Goal: Book appointment/travel/reservation

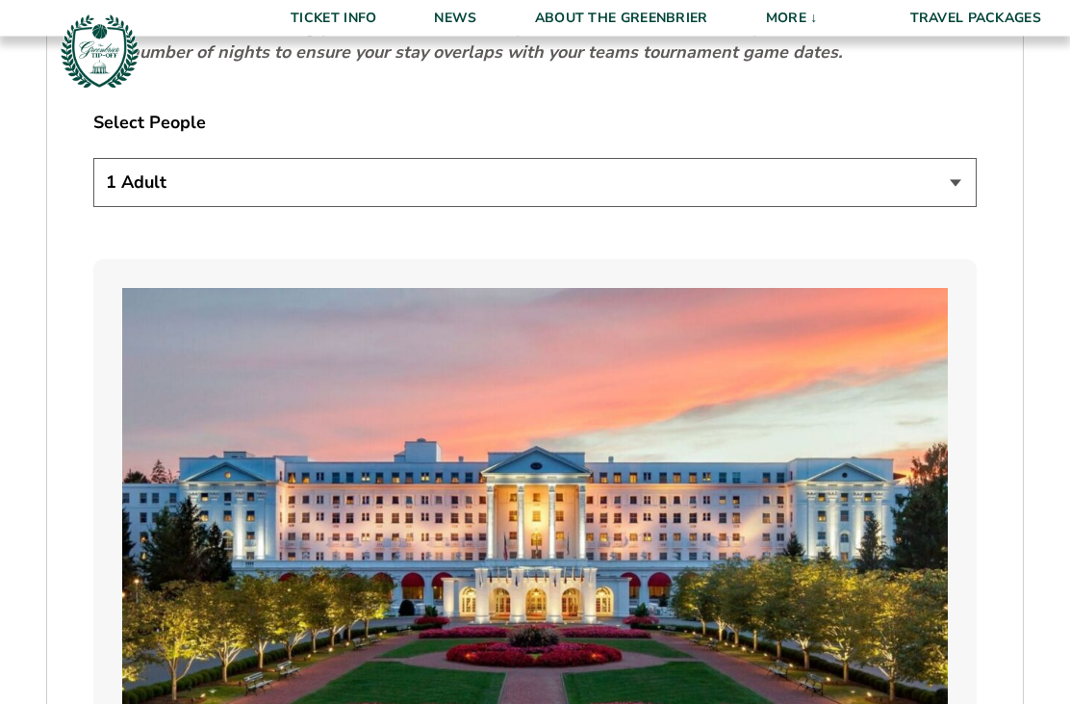
scroll to position [1154, 0]
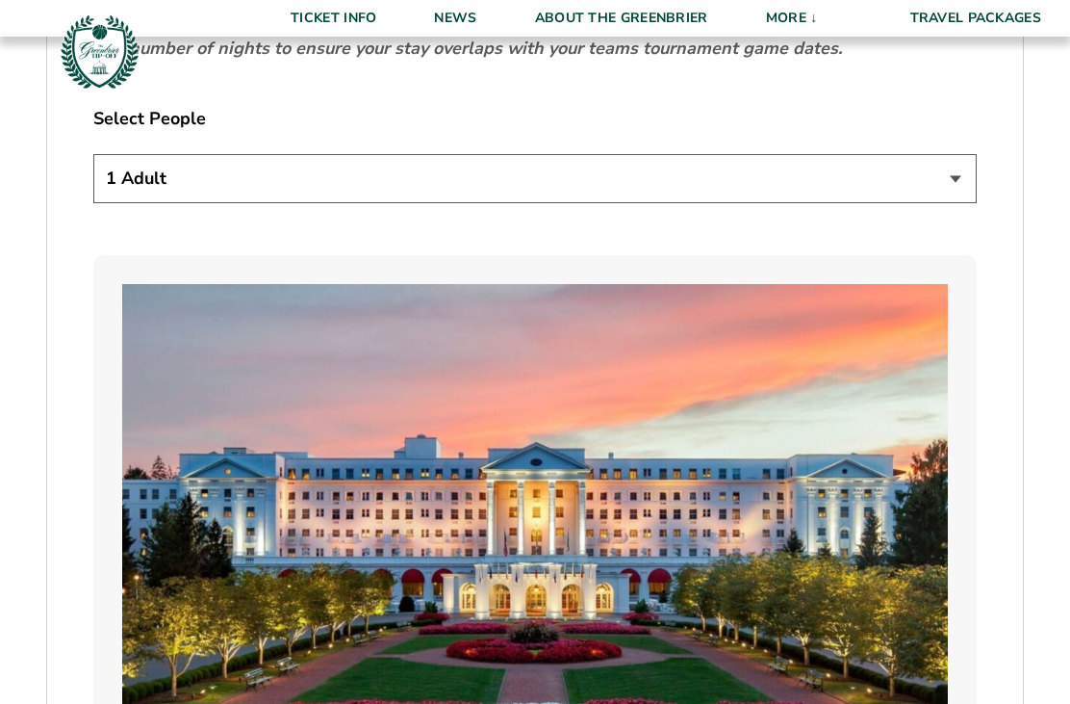
click at [181, 203] on select "1 Adult 2 Adults 3 Adults 4 Adults 2 Adults + 1 Child 2 Adults + 2 Children 2 A…" at bounding box center [535, 178] width 884 height 49
select select "2 Adults"
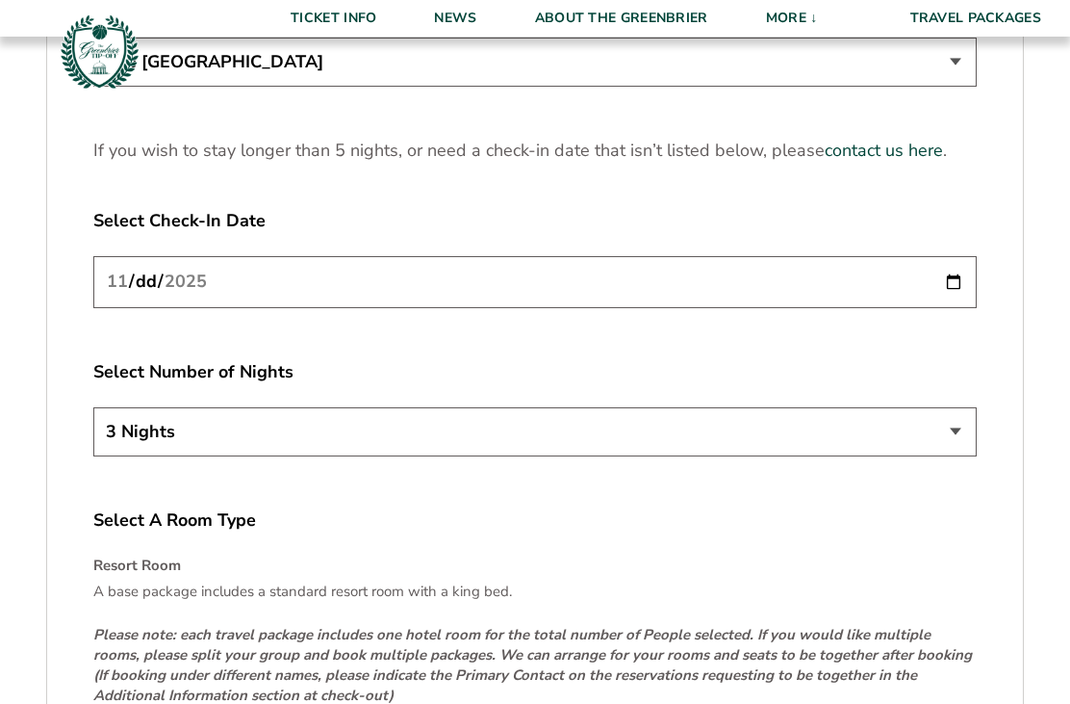
scroll to position [2489, 0]
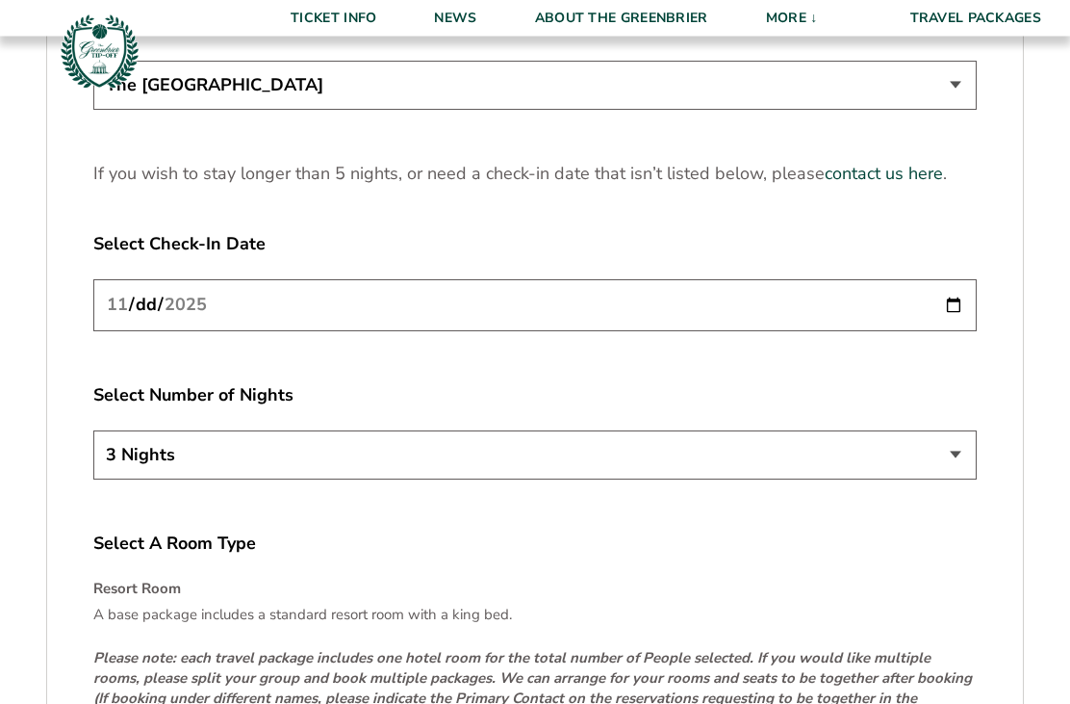
click at [170, 479] on select "3 Nights 4 Nights 5 Nights" at bounding box center [535, 455] width 884 height 49
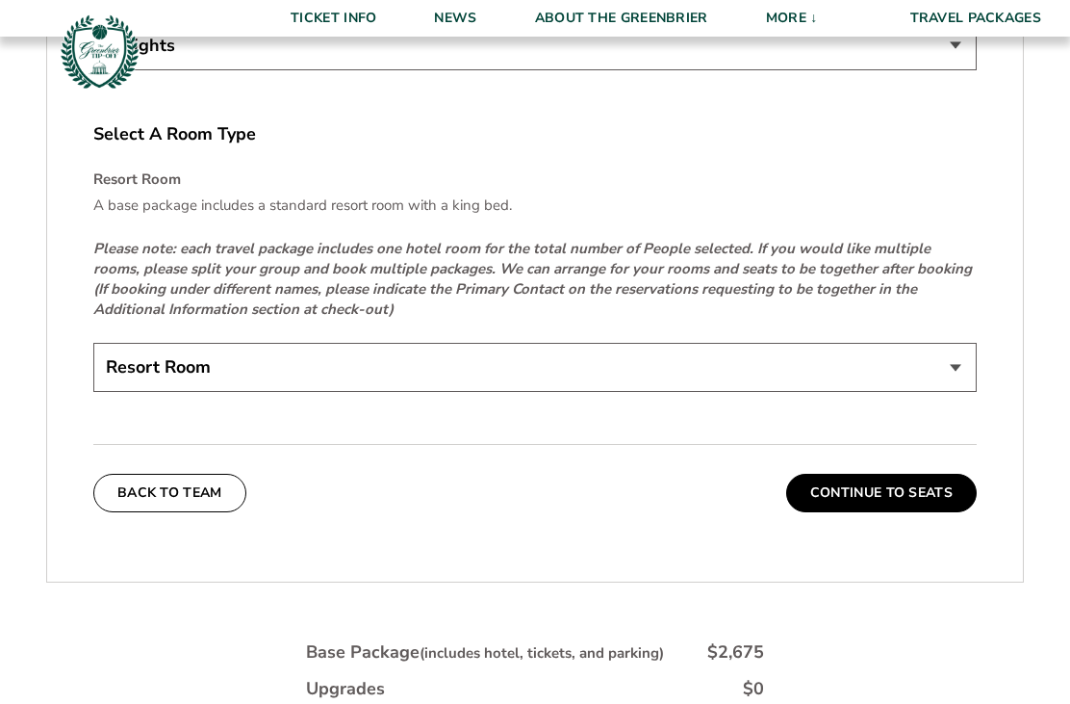
scroll to position [2889, 0]
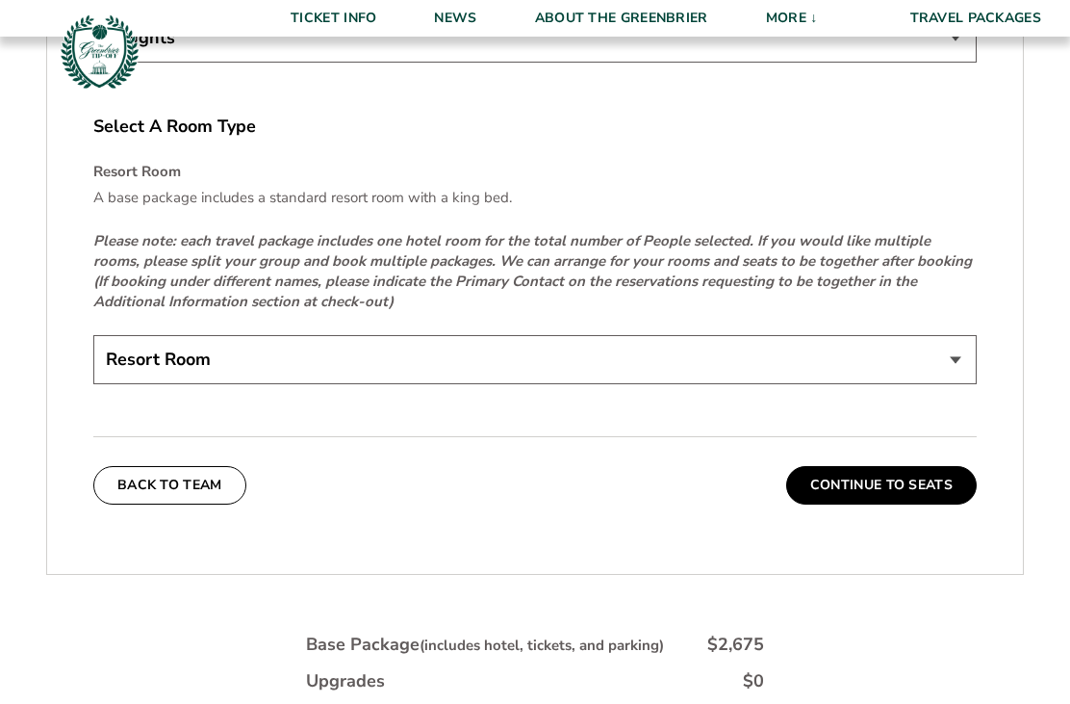
click at [157, 384] on select "Resort Room" at bounding box center [535, 359] width 884 height 49
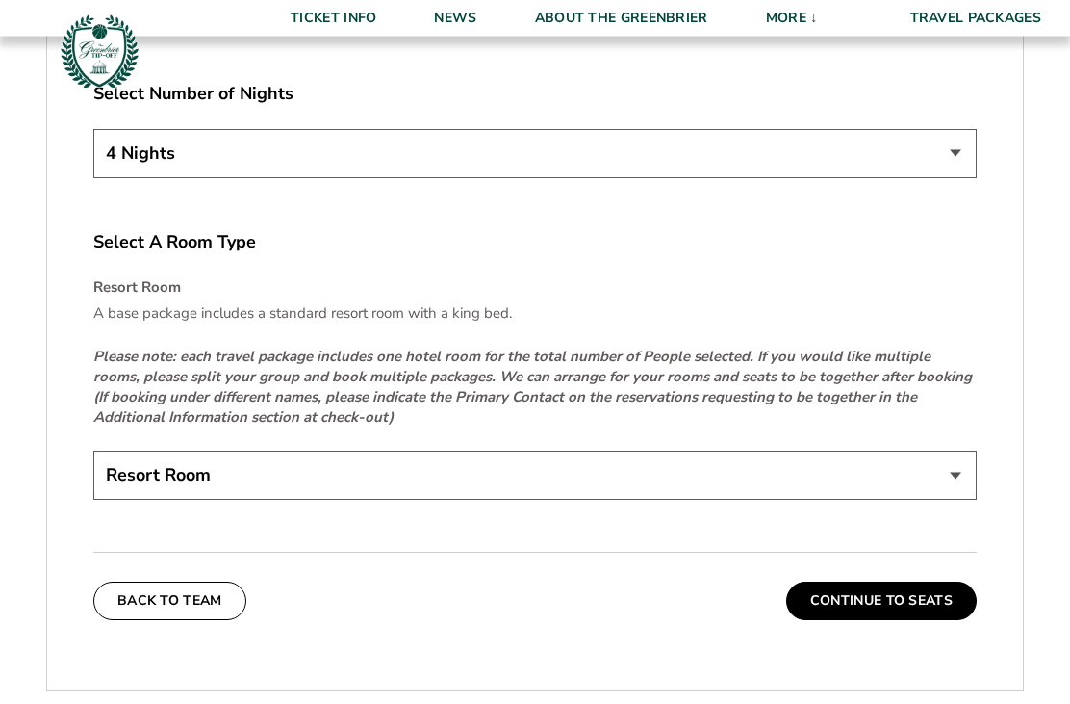
click at [152, 179] on select "3 Nights 4 Nights 5 Nights" at bounding box center [535, 154] width 884 height 49
select select "3 Nights"
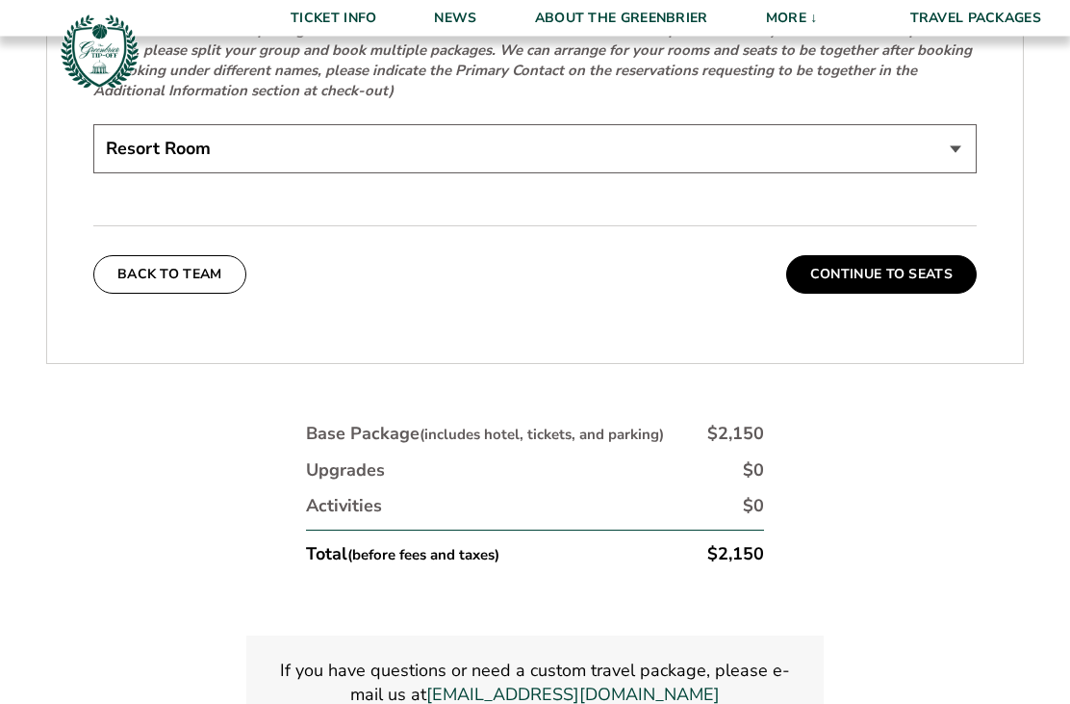
click at [875, 287] on button "Continue To Seats" at bounding box center [882, 275] width 191 height 39
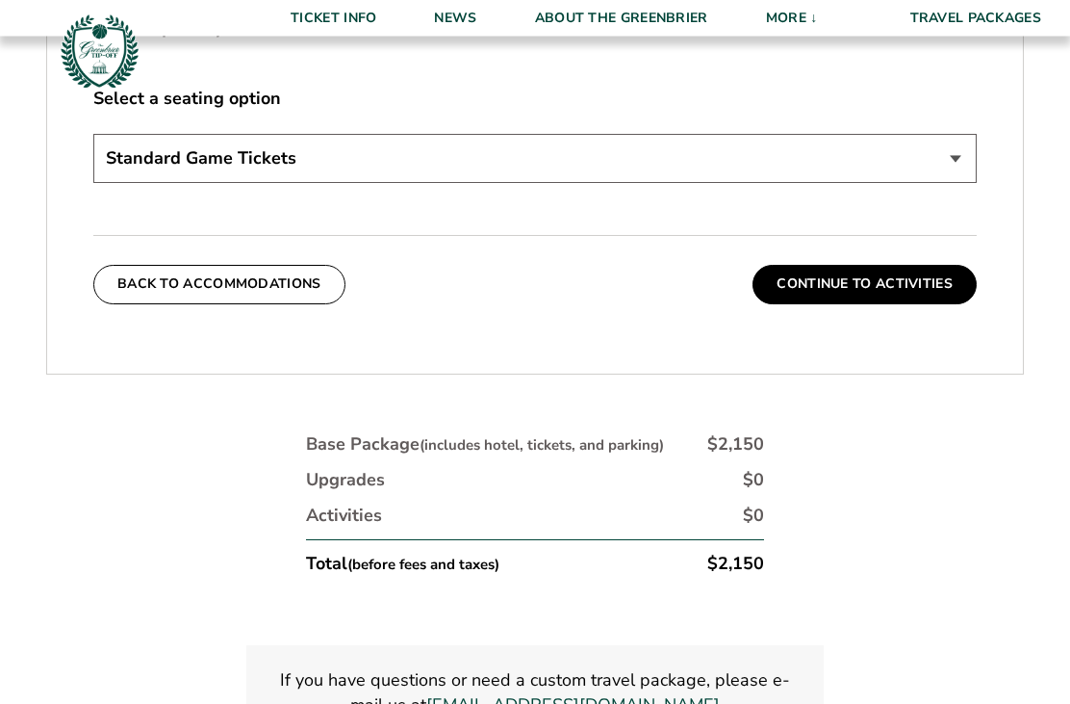
scroll to position [1019, 0]
click at [128, 183] on select "Standard Game Tickets Midcourt Seat Upgrade (+$130 per person) Courtside Seat U…" at bounding box center [535, 158] width 884 height 49
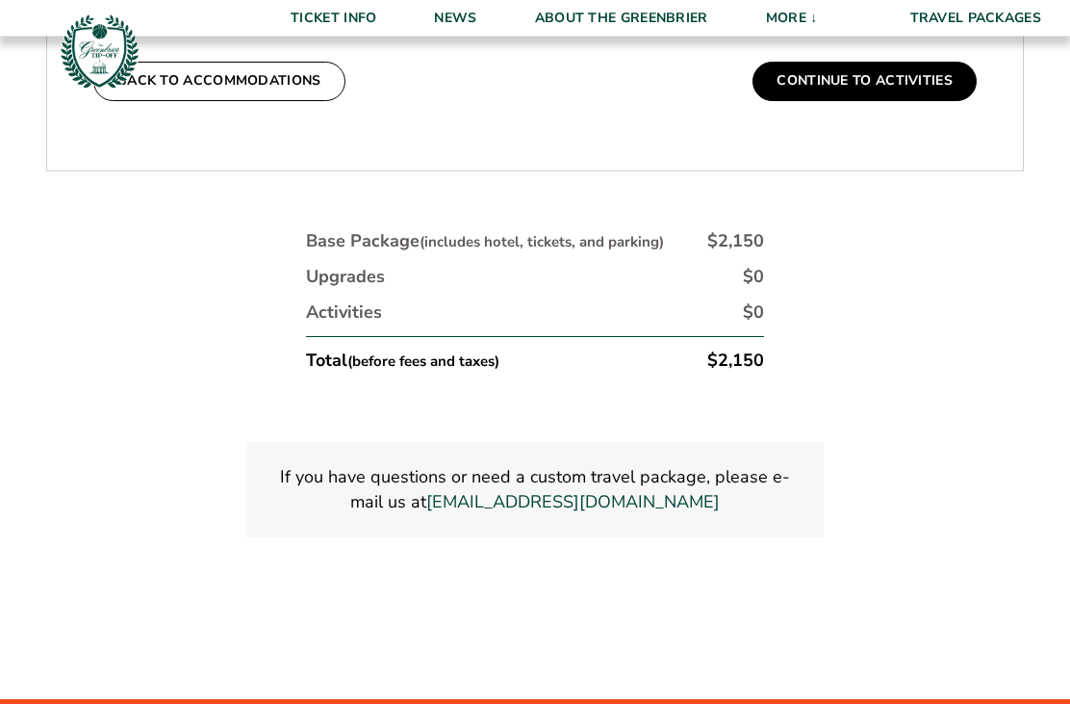
scroll to position [1212, 0]
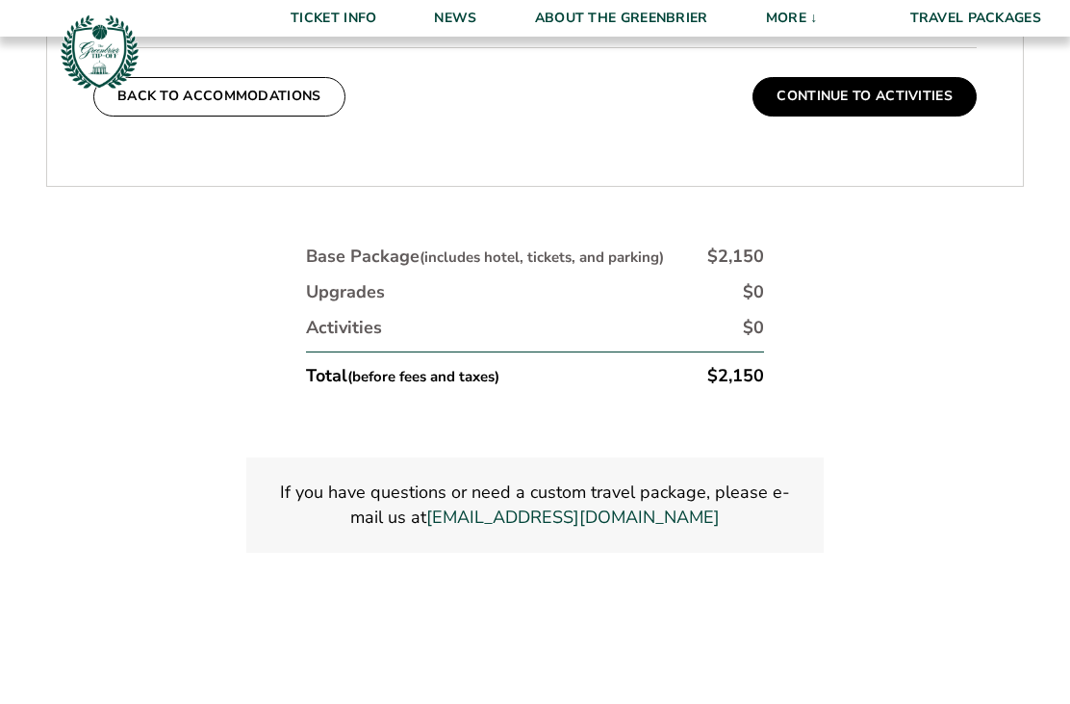
click at [848, 116] on button "Continue To Activities" at bounding box center [865, 96] width 224 height 39
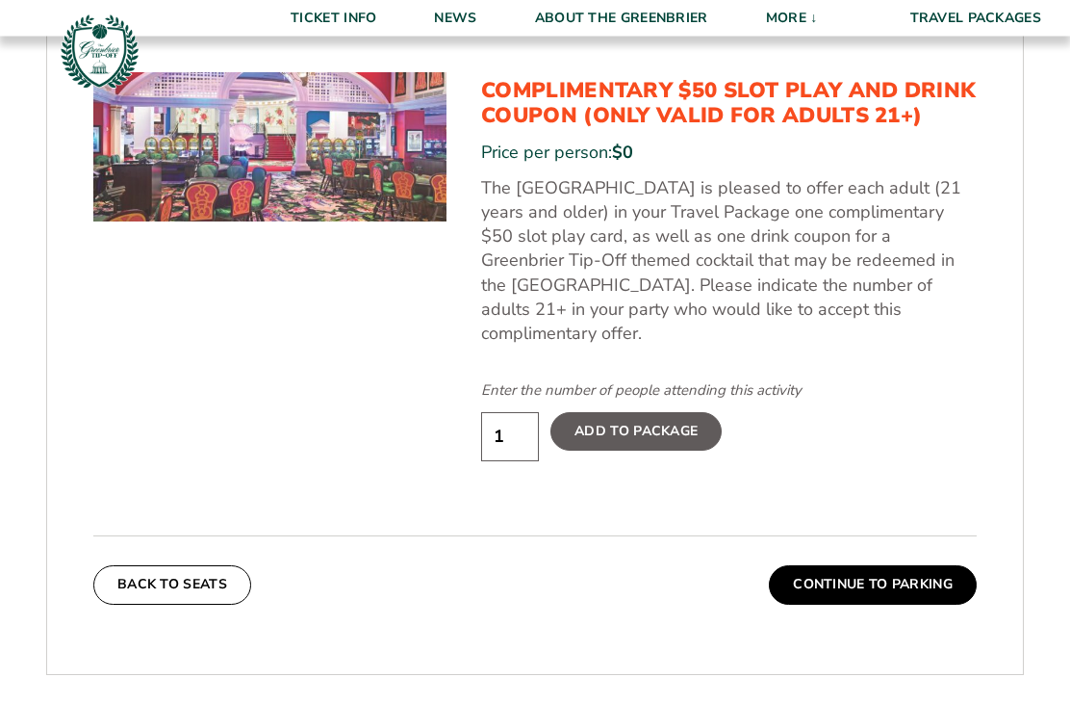
scroll to position [1046, 0]
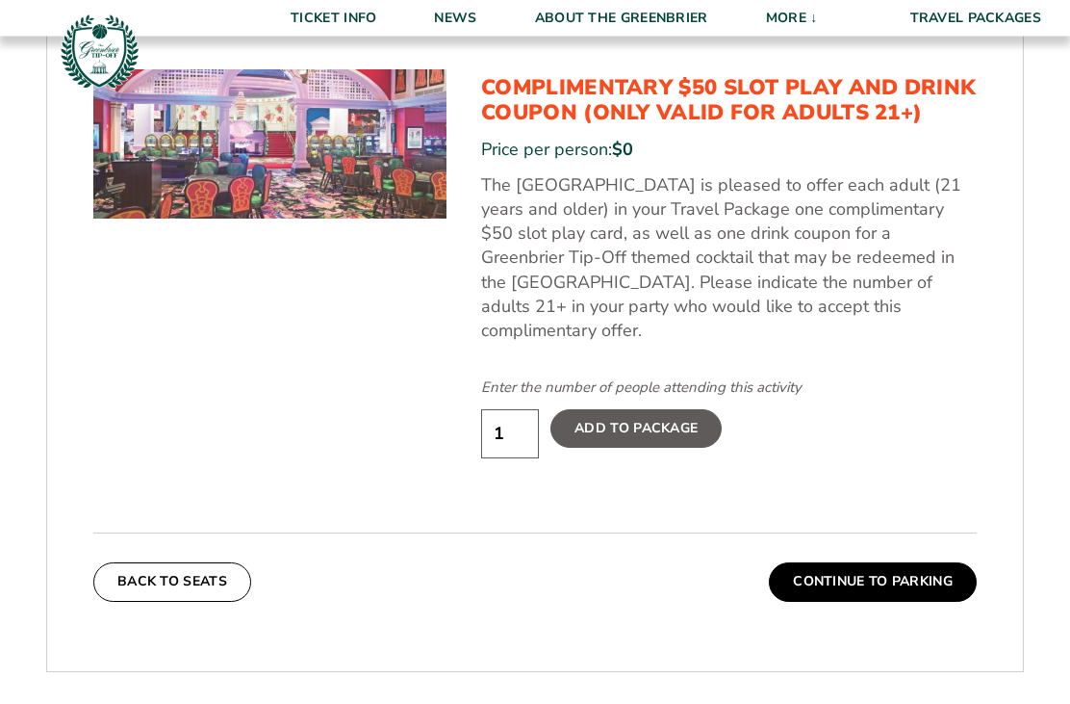
click at [525, 441] on input "1" at bounding box center [510, 434] width 58 height 49
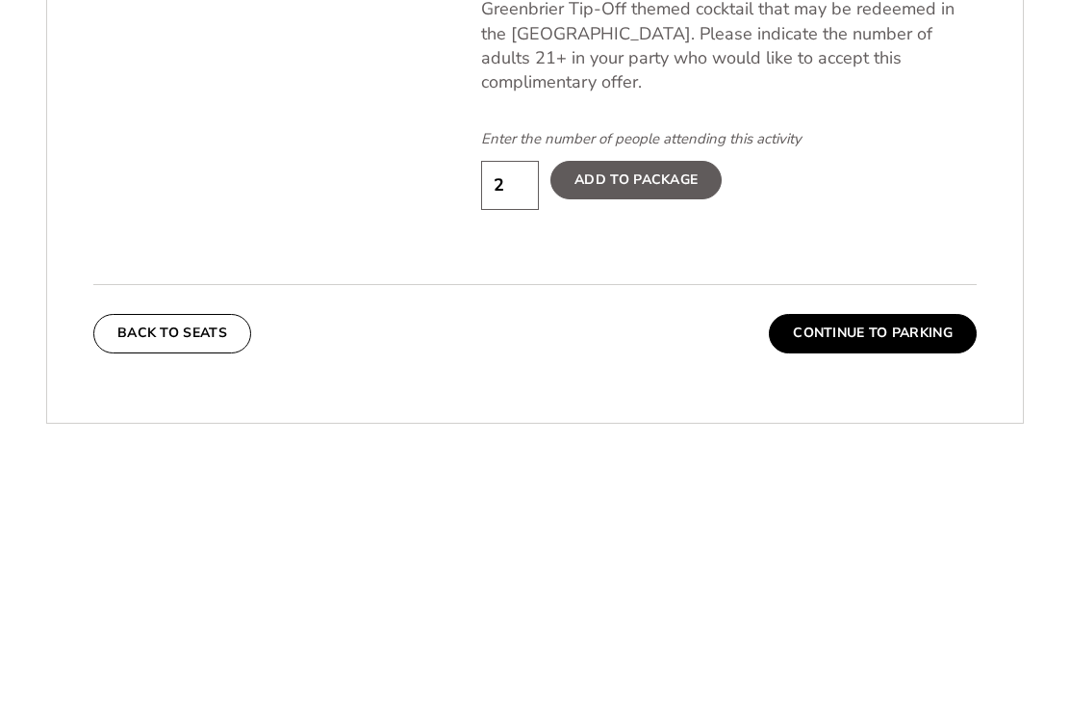
type input "2"
click at [856, 563] on button "Continue To Parking" at bounding box center [873, 582] width 208 height 39
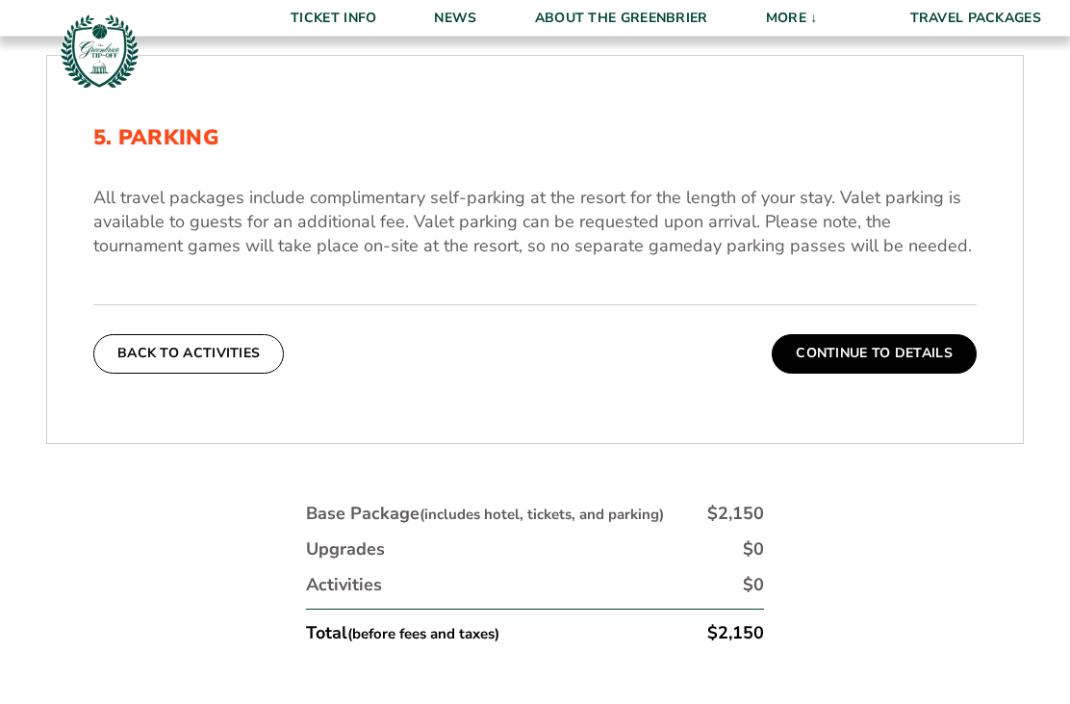
scroll to position [574, 0]
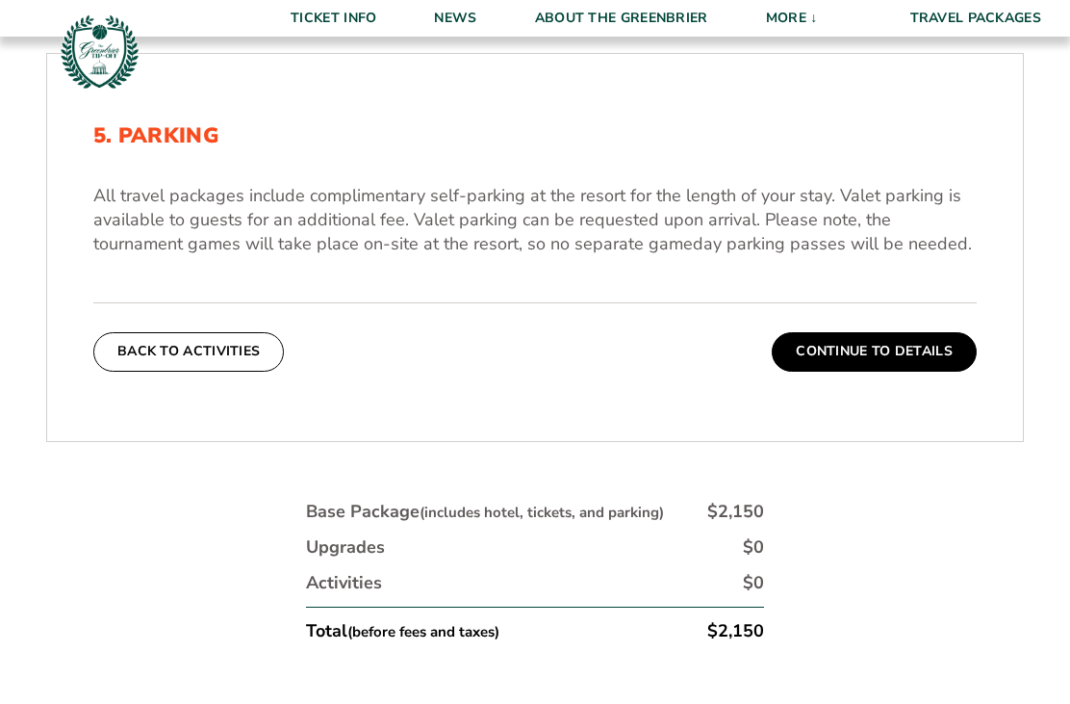
click at [853, 371] on button "Continue To Details" at bounding box center [874, 351] width 205 height 39
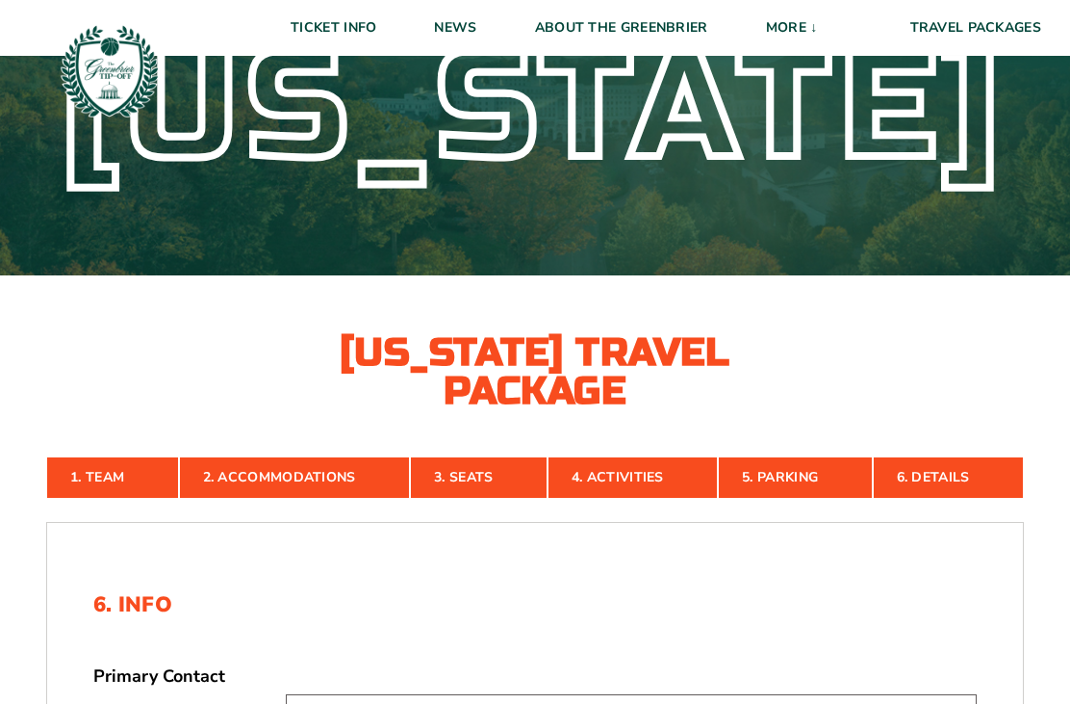
scroll to position [0, 0]
